Goal: Task Accomplishment & Management: Manage account settings

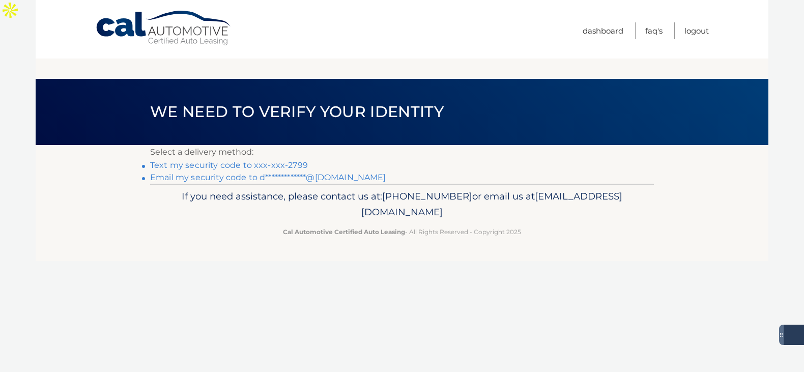
click at [266, 160] on link "Text my security code to xxx-xxx-2799" at bounding box center [229, 165] width 158 height 10
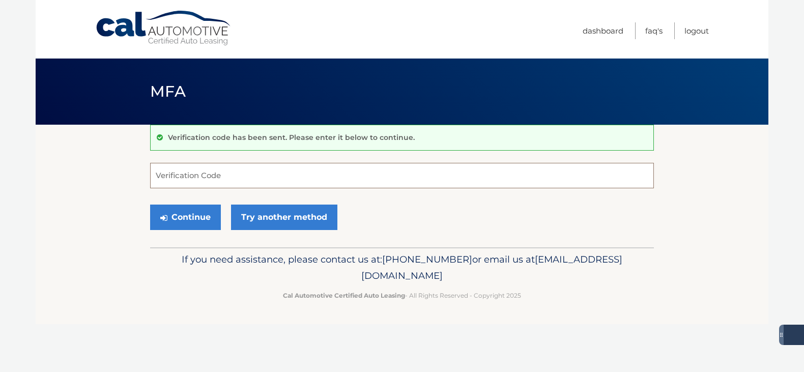
click at [187, 174] on input "Verification Code" at bounding box center [402, 175] width 504 height 25
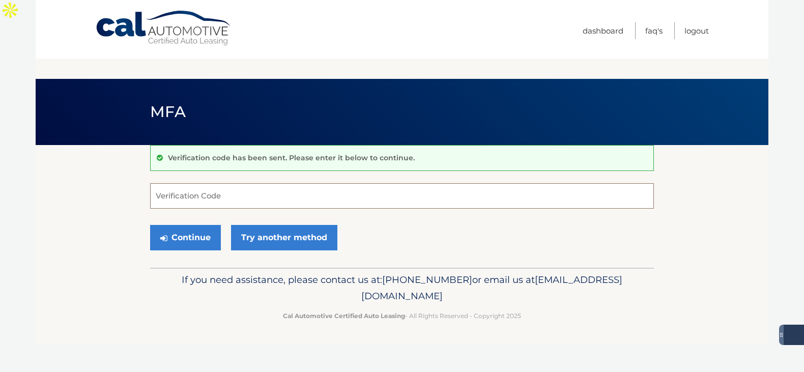
click at [163, 183] on input "Verification Code" at bounding box center [402, 195] width 504 height 25
type input "316767"
click at [176, 225] on button "Continue" at bounding box center [185, 237] width 71 height 25
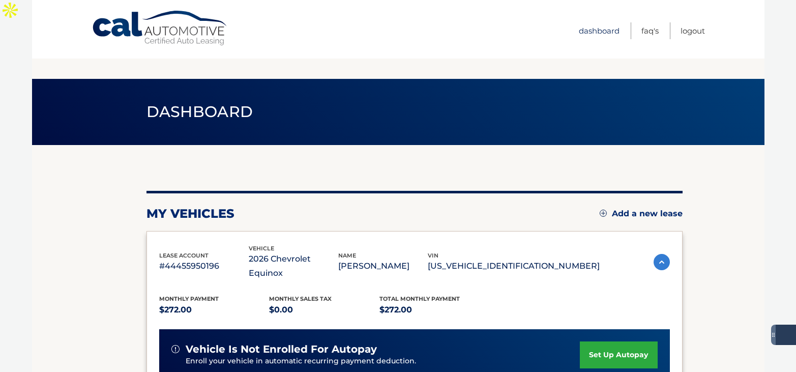
click at [595, 27] on link "Dashboard" at bounding box center [599, 30] width 41 height 17
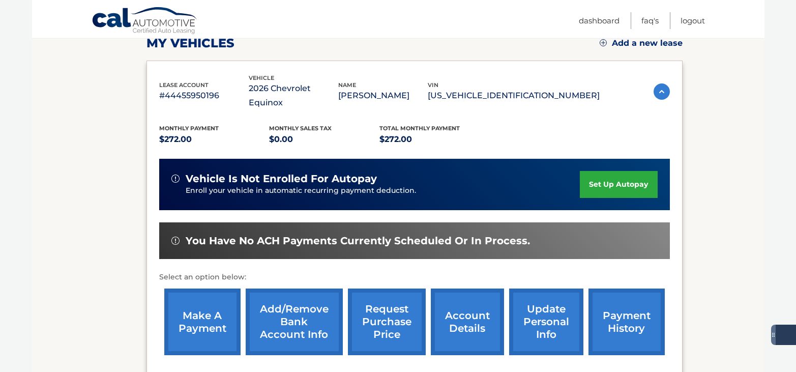
scroll to position [171, 0]
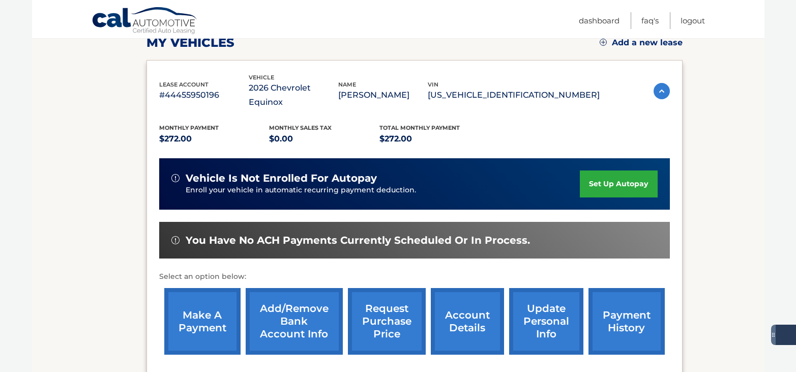
click at [199, 288] on link "make a payment" at bounding box center [202, 321] width 76 height 67
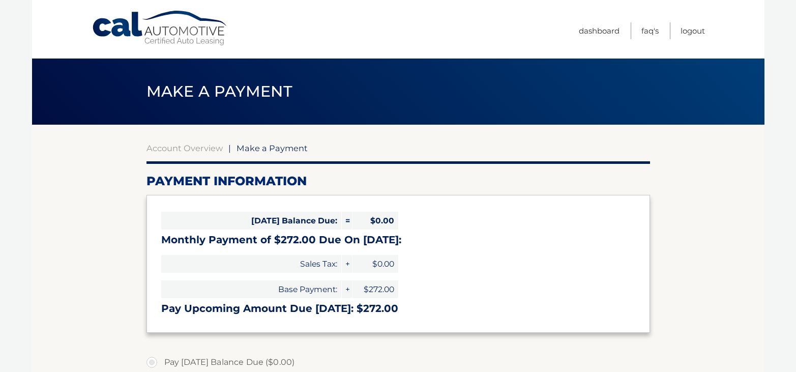
select select "YTY4ZDdhNWQtMDg1Mi00MzcyLTkzNjctNGZkMGMzZTU0ZjU4"
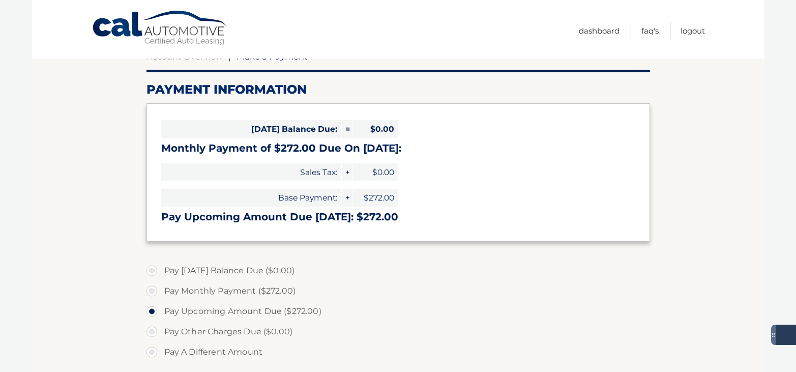
scroll to position [23, 0]
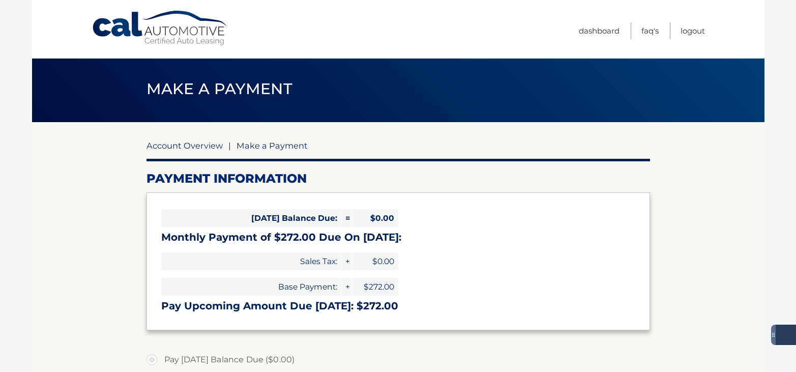
click at [169, 140] on link "Account Overview" at bounding box center [185, 145] width 76 height 10
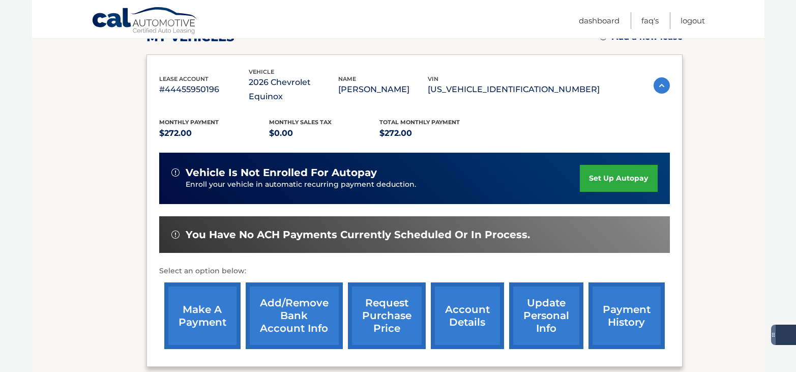
scroll to position [199, 0]
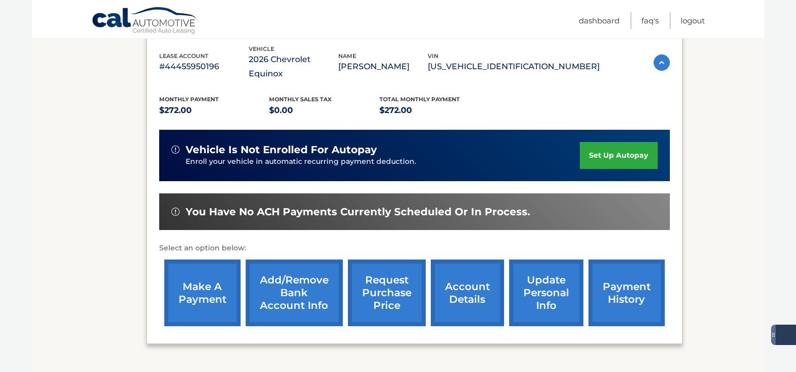
click at [468, 259] on link "account details" at bounding box center [467, 292] width 73 height 67
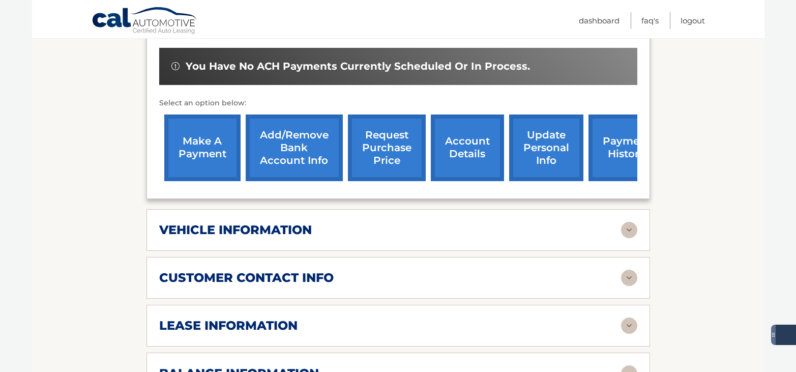
scroll to position [361, 0]
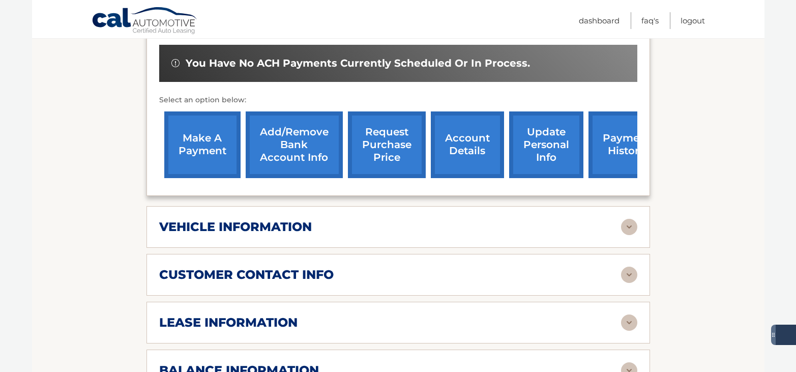
click at [628, 219] on img at bounding box center [629, 227] width 16 height 16
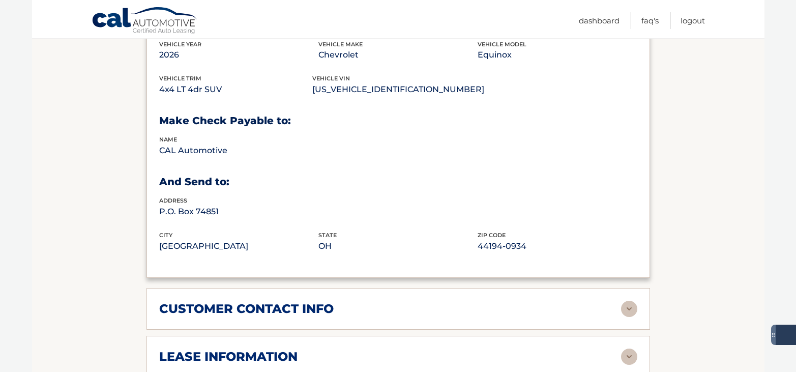
scroll to position [580, 0]
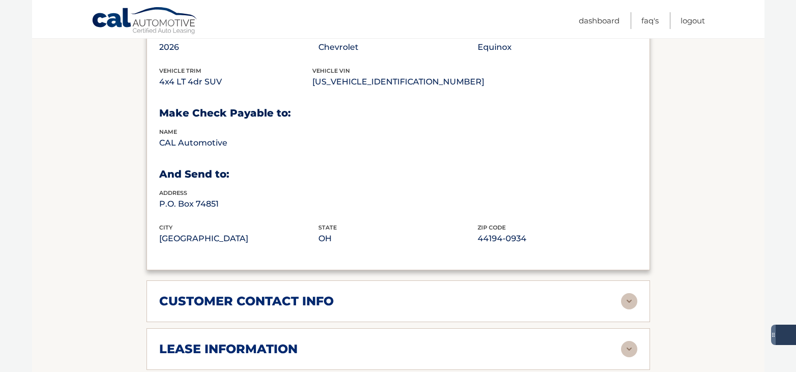
click at [629, 293] on img at bounding box center [629, 301] width 16 height 16
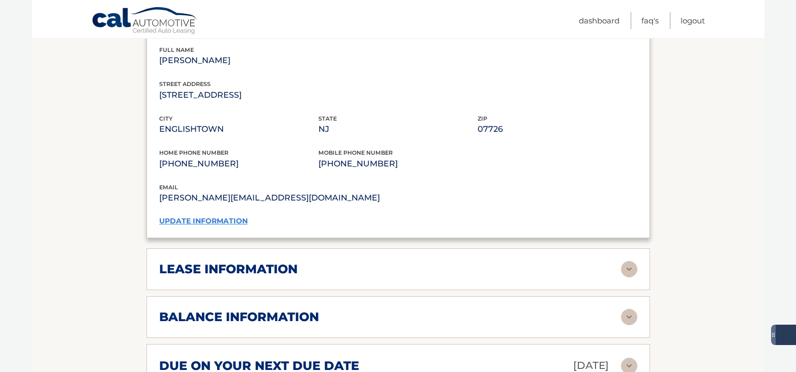
scroll to position [862, 0]
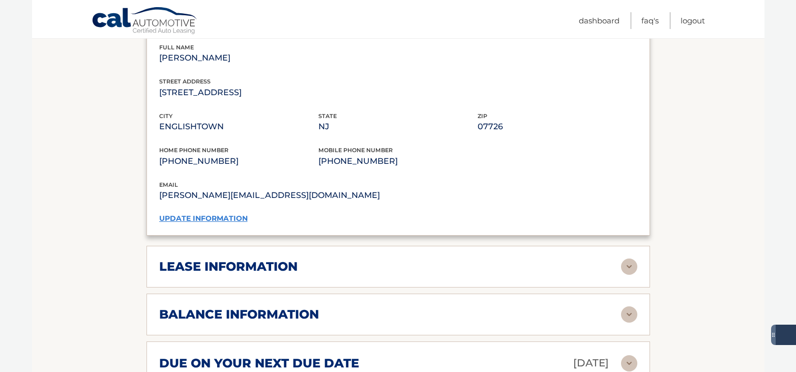
click at [629, 258] on img at bounding box center [629, 266] width 16 height 16
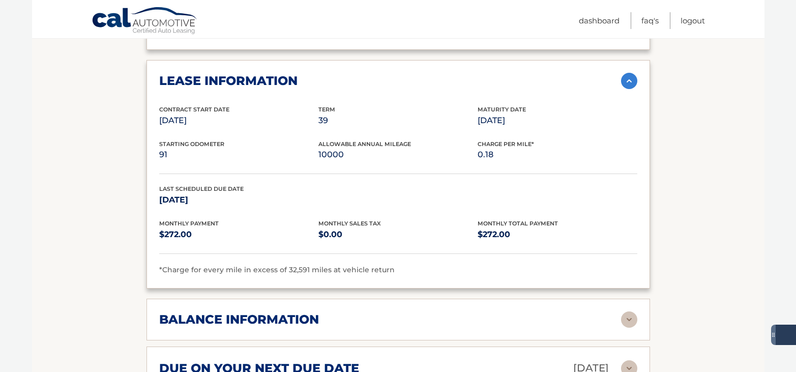
scroll to position [1000, 0]
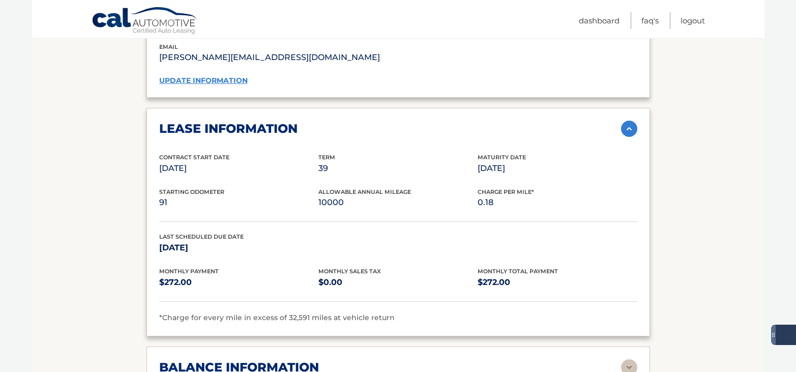
click at [629, 121] on img at bounding box center [629, 129] width 16 height 16
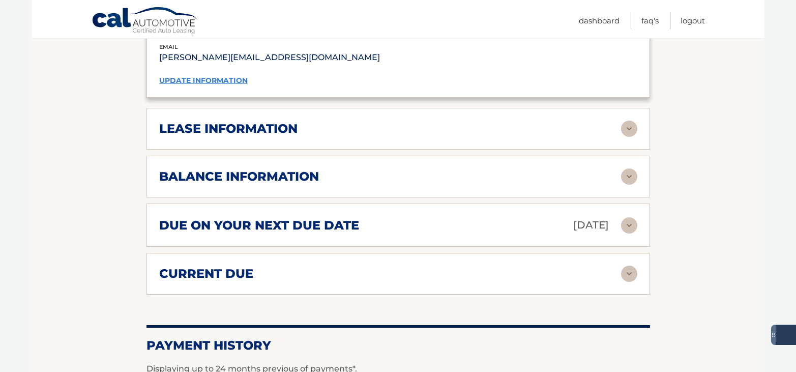
click at [632, 168] on img at bounding box center [629, 176] width 16 height 16
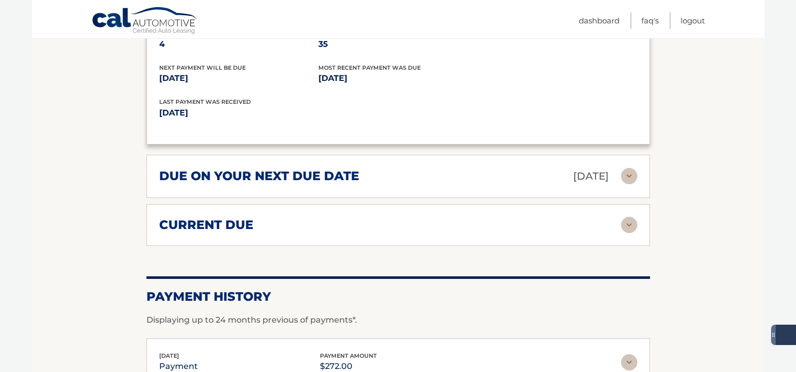
scroll to position [1174, 0]
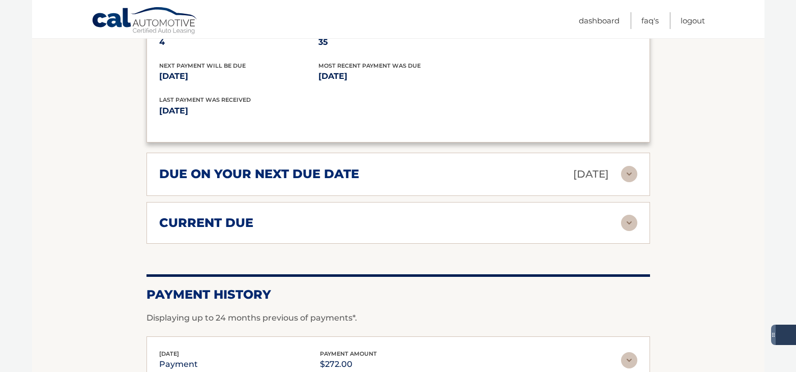
click at [625, 215] on img at bounding box center [629, 223] width 16 height 16
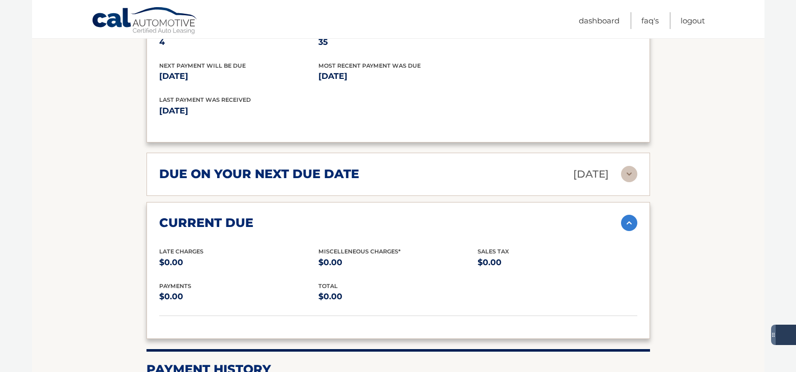
click at [628, 166] on img at bounding box center [629, 174] width 16 height 16
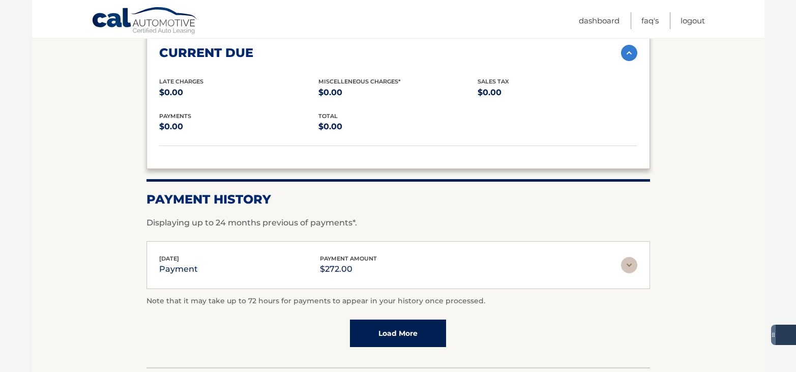
scroll to position [1454, 0]
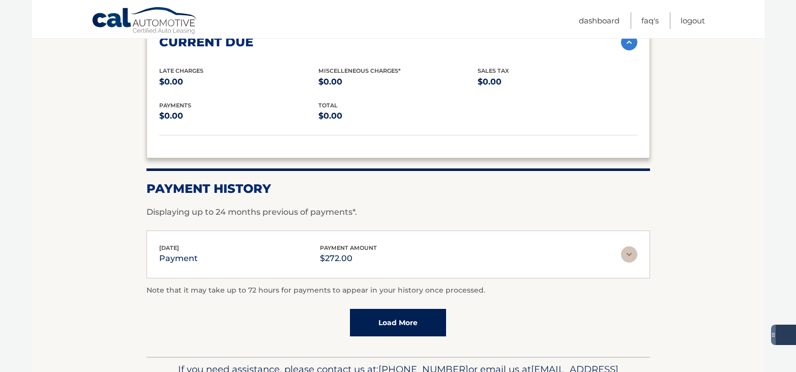
click at [385, 309] on link "Load More" at bounding box center [398, 322] width 96 height 27
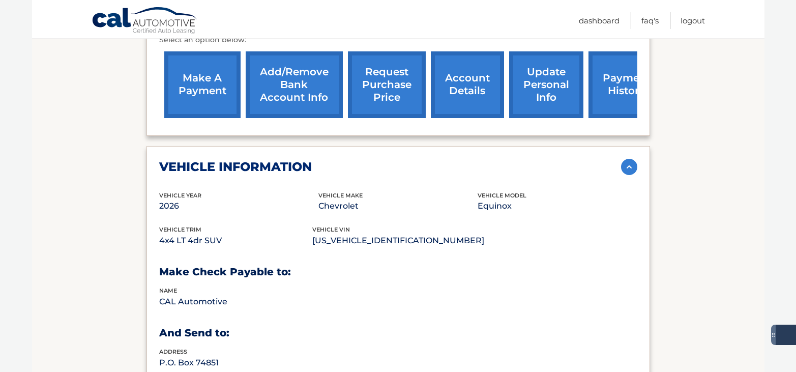
scroll to position [284, 0]
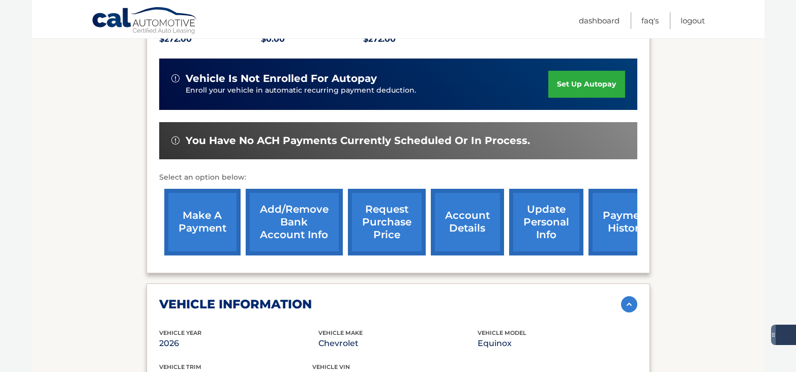
click at [198, 189] on link "make a payment" at bounding box center [202, 222] width 76 height 67
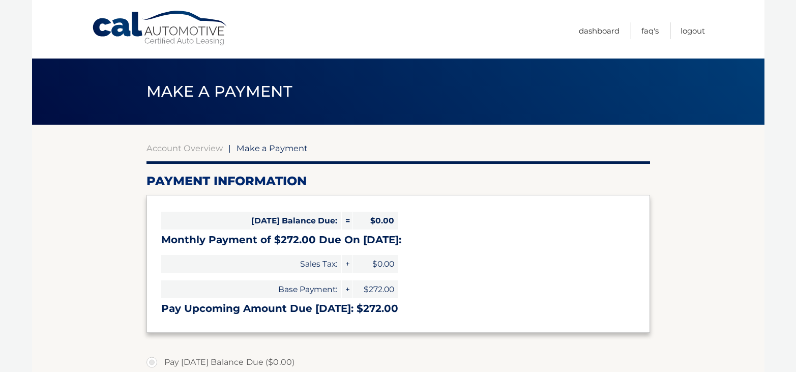
select select "YTY4ZDdhNWQtMDg1Mi00MzcyLTkzNjctNGZkMGMzZTU0ZjU4"
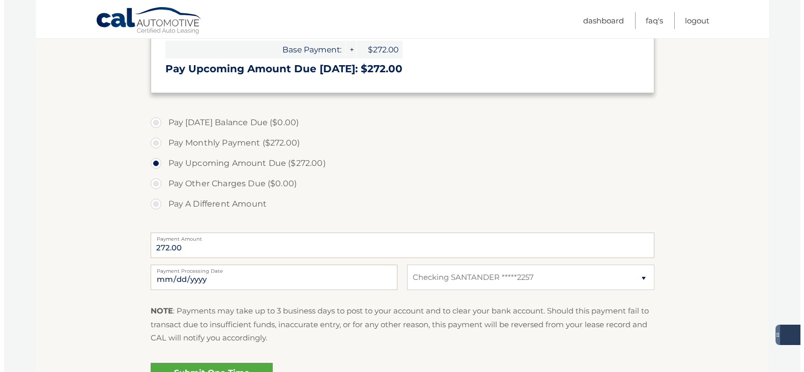
scroll to position [332, 0]
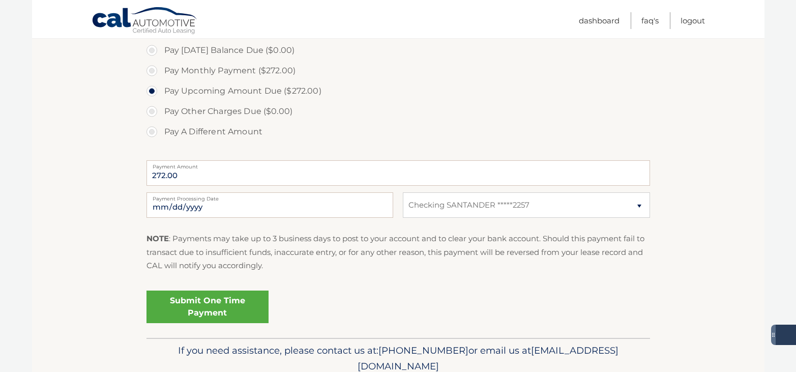
click at [204, 291] on link "Submit One Time Payment" at bounding box center [208, 307] width 122 height 33
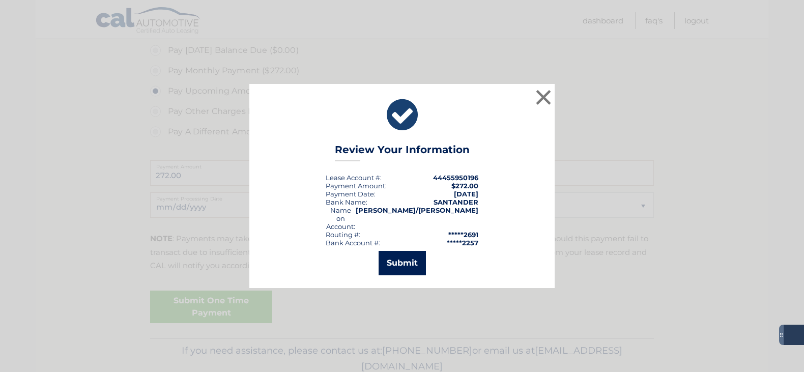
click at [401, 253] on button "Submit" at bounding box center [402, 263] width 47 height 24
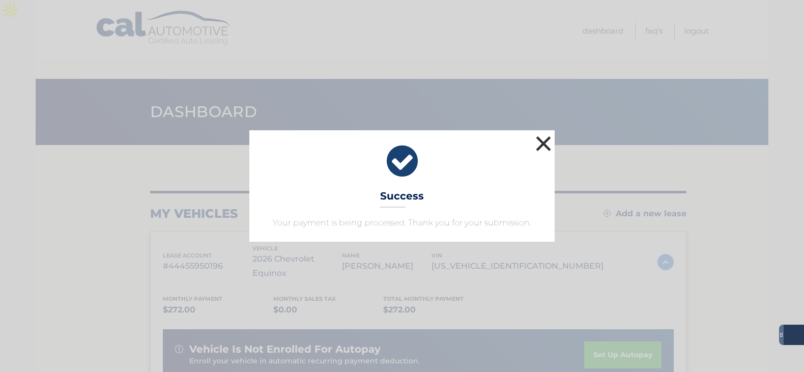
click at [543, 137] on button "×" at bounding box center [543, 143] width 20 height 20
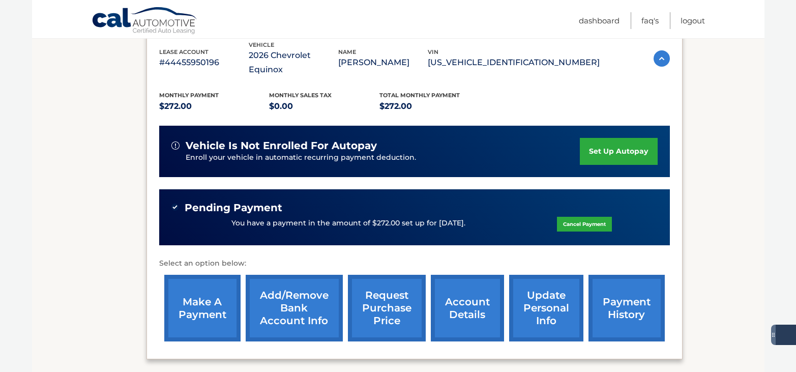
scroll to position [226, 0]
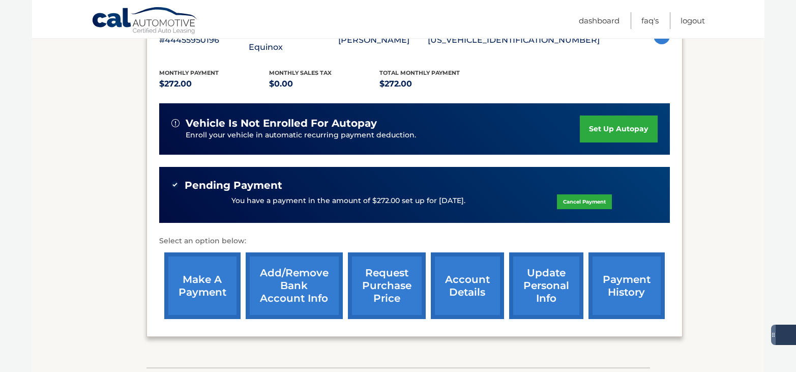
click at [616, 252] on link "payment history" at bounding box center [627, 285] width 76 height 67
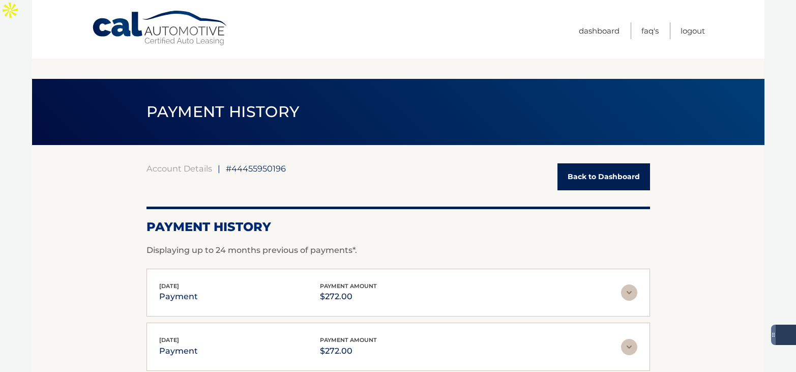
click at [586, 163] on link "Back to Dashboard" at bounding box center [604, 176] width 93 height 27
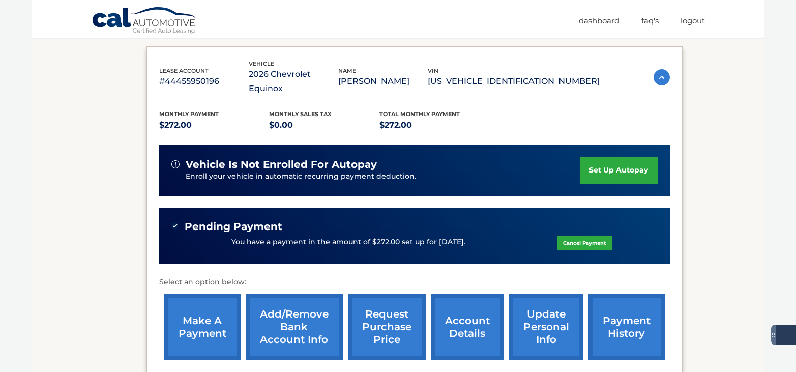
scroll to position [183, 0]
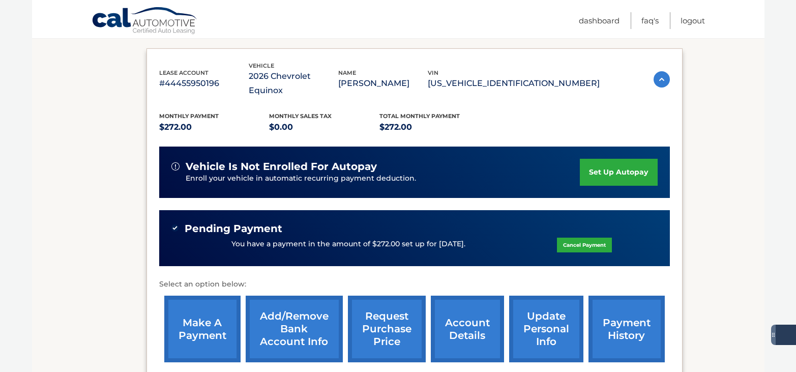
click at [543, 296] on link "update personal info" at bounding box center [546, 329] width 74 height 67
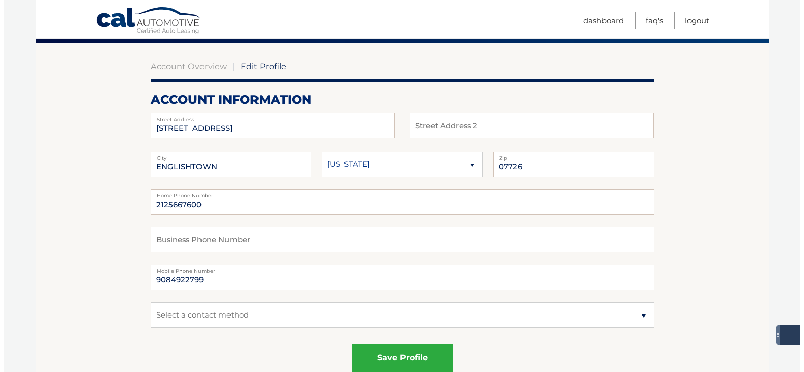
scroll to position [104, 0]
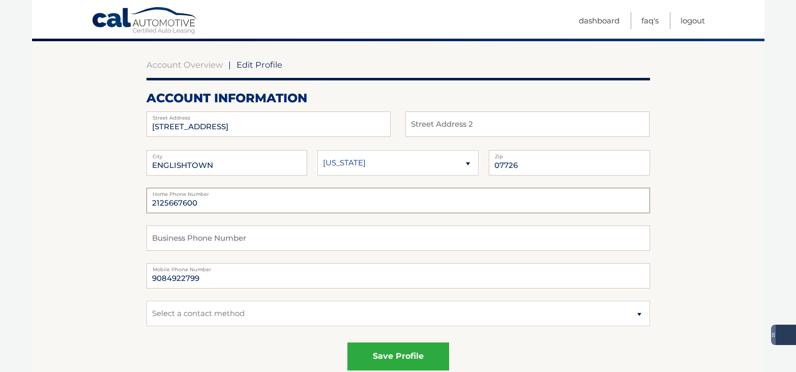
drag, startPoint x: 205, startPoint y: 182, endPoint x: 46, endPoint y: 176, distance: 158.4
click at [161, 225] on input "text" at bounding box center [399, 237] width 504 height 25
type input "[PHONE_NUMBER]"
click at [169, 263] on input "9084922799" at bounding box center [399, 275] width 504 height 25
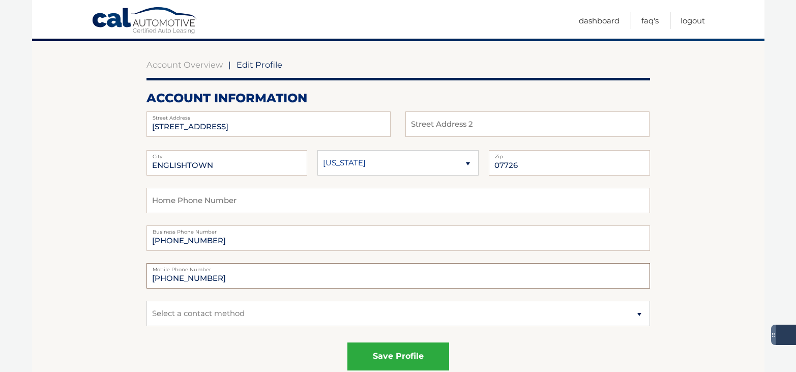
click at [184, 263] on input "908 4922799" at bounding box center [399, 275] width 504 height 25
type input "[PHONE_NUMBER]"
click at [638, 301] on select "Select a contact method Mobile Home" at bounding box center [399, 313] width 504 height 25
select select "1"
click at [147, 301] on select "Select a contact method Mobile Home" at bounding box center [399, 313] width 504 height 25
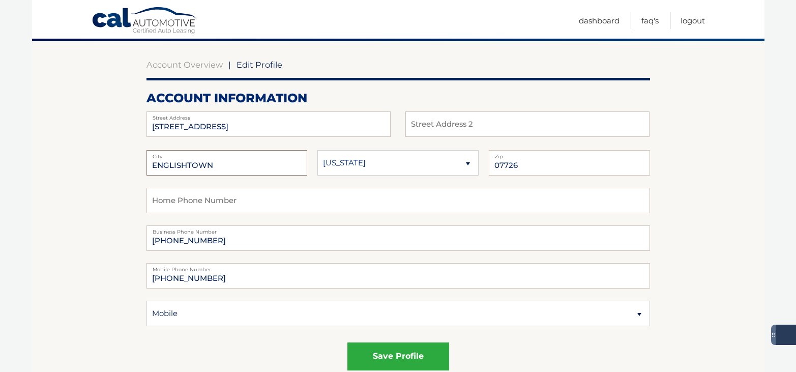
drag, startPoint x: 237, startPoint y: 147, endPoint x: -4, endPoint y: 144, distance: 240.7
click at [0, 144] on html "Cal Automotive Menu Dashboard FAQ's Logout |" at bounding box center [398, 82] width 796 height 372
type input "MANALAPAN"
click at [389, 342] on button "save profile" at bounding box center [399, 356] width 102 height 28
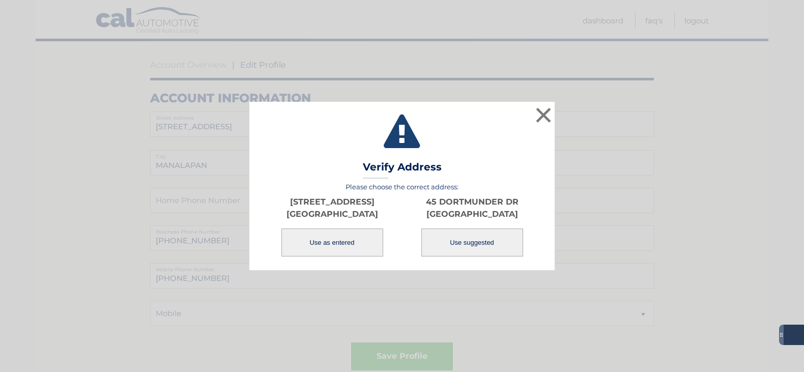
click at [319, 243] on button "Use as entered" at bounding box center [332, 242] width 102 height 28
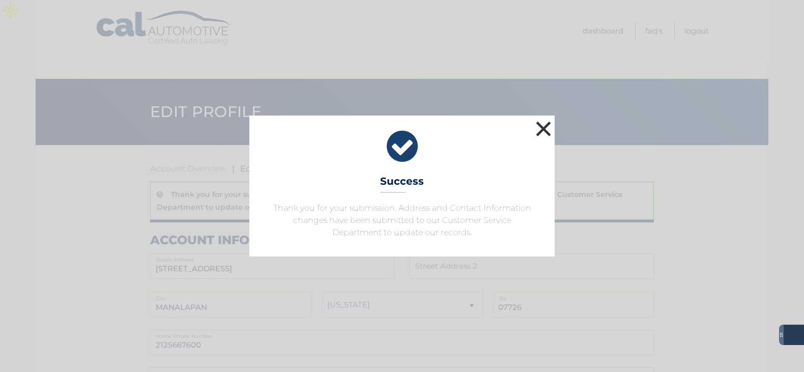
click at [540, 125] on button "×" at bounding box center [543, 129] width 20 height 20
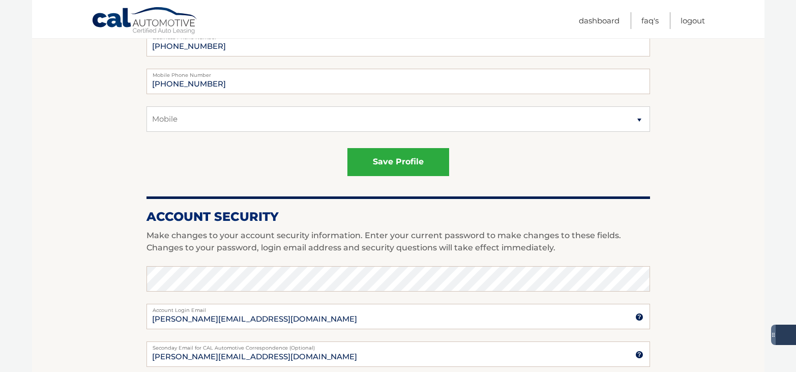
scroll to position [342, 0]
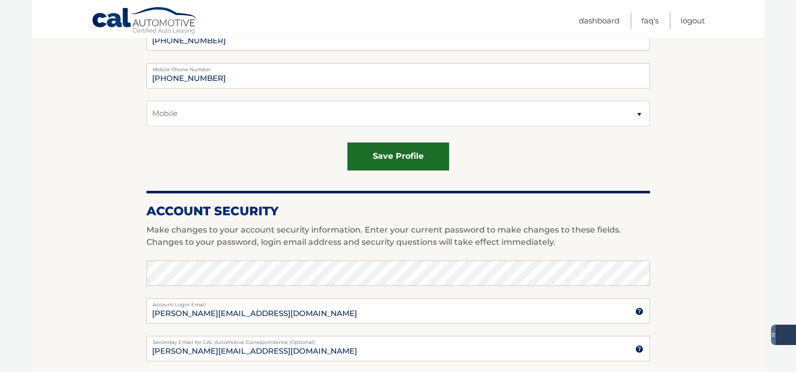
click at [408, 142] on button "save profile" at bounding box center [399, 156] width 102 height 28
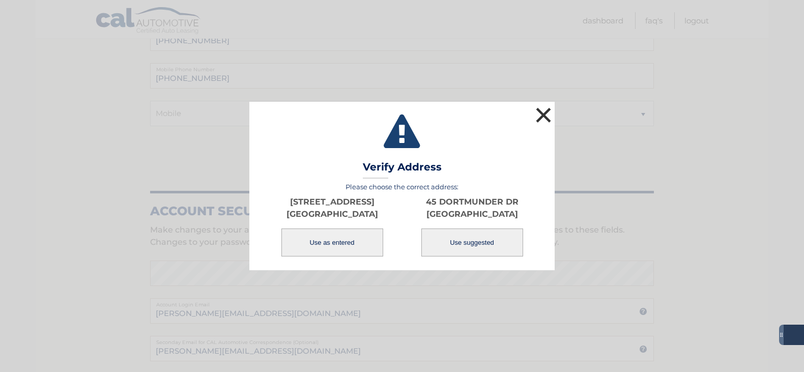
click at [543, 113] on button "×" at bounding box center [543, 115] width 20 height 20
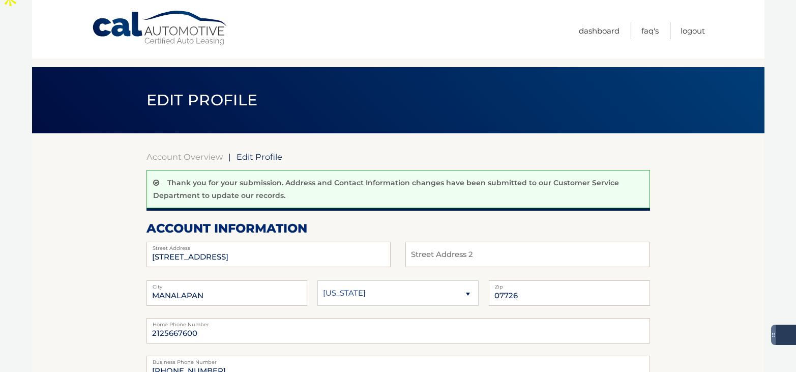
scroll to position [0, 0]
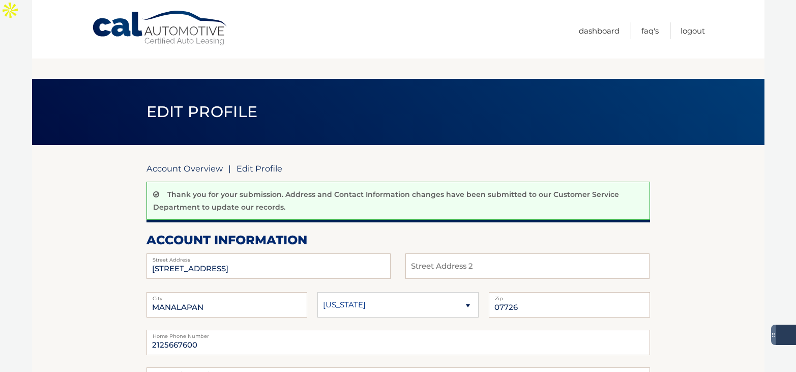
click at [182, 163] on link "Account Overview" at bounding box center [185, 168] width 76 height 10
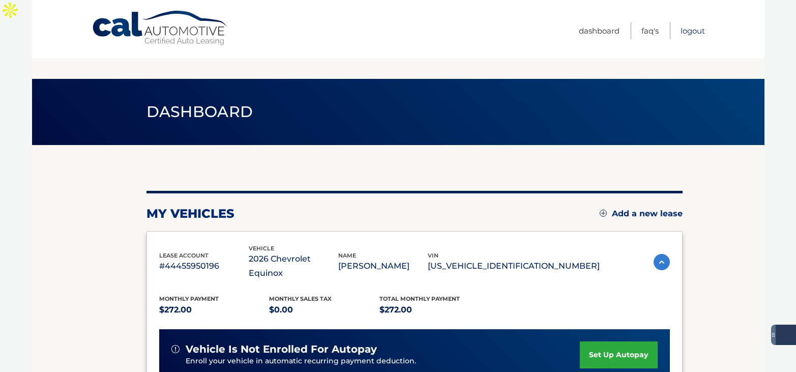
click at [688, 28] on link "Logout" at bounding box center [693, 30] width 24 height 17
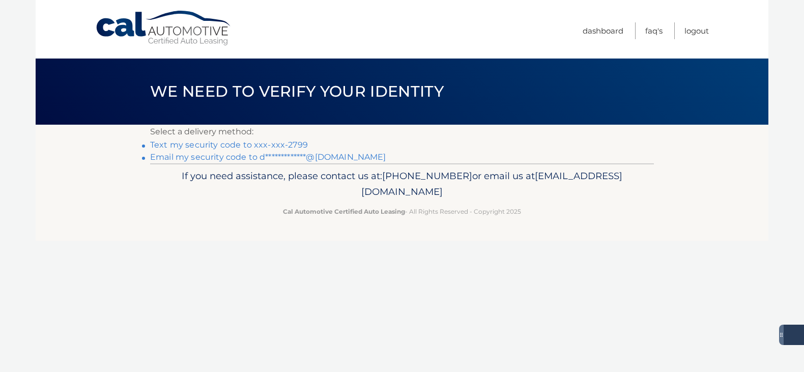
click at [291, 144] on link "Text my security code to xxx-xxx-2799" at bounding box center [229, 145] width 158 height 10
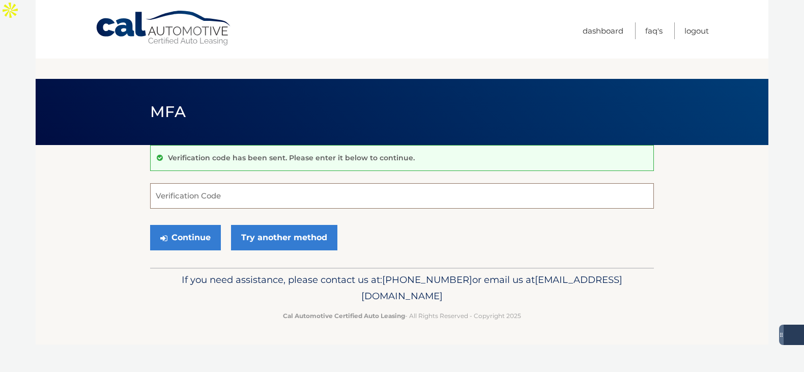
click at [180, 183] on input "Verification Code" at bounding box center [402, 195] width 504 height 25
click at [169, 184] on input "Verification Code" at bounding box center [402, 195] width 504 height 25
type input "312118"
click at [182, 225] on button "Continue" at bounding box center [185, 237] width 71 height 25
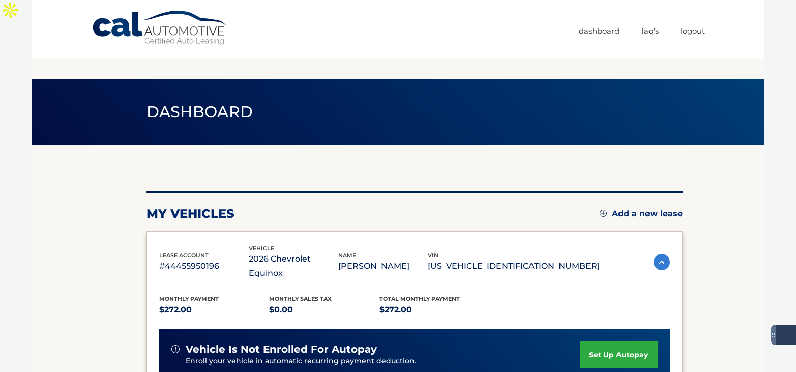
drag, startPoint x: 582, startPoint y: 239, endPoint x: 488, endPoint y: 242, distance: 93.2
click at [488, 259] on p "[US_VEHICLE_IDENTIFICATION_NUMBER]" at bounding box center [514, 266] width 172 height 14
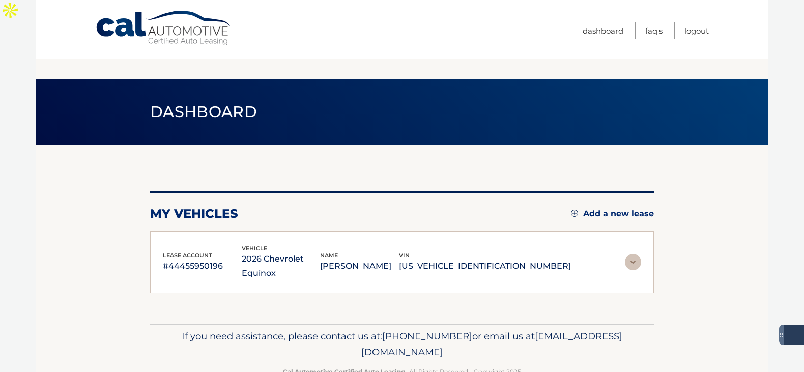
drag, startPoint x: 493, startPoint y: 242, endPoint x: 498, endPoint y: 238, distance: 6.5
copy p "[US_VEHICLE_IDENTIFICATION_NUMBER]"
click at [686, 31] on link "Logout" at bounding box center [696, 30] width 24 height 17
